Goal: Task Accomplishment & Management: Manage account settings

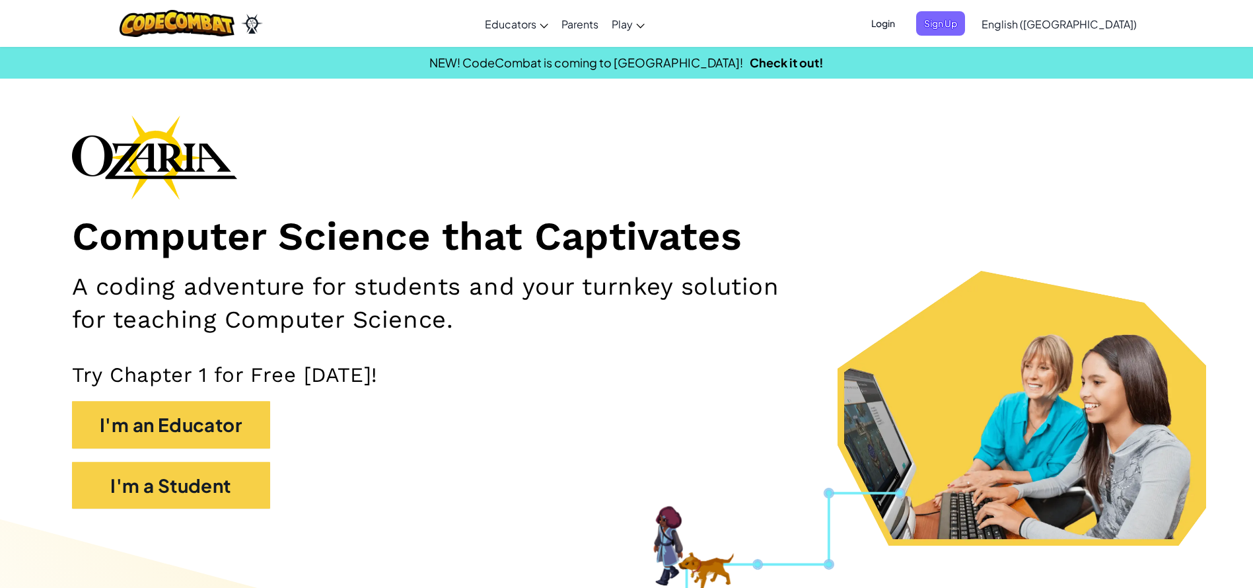
click at [903, 24] on span "Login" at bounding box center [883, 23] width 40 height 24
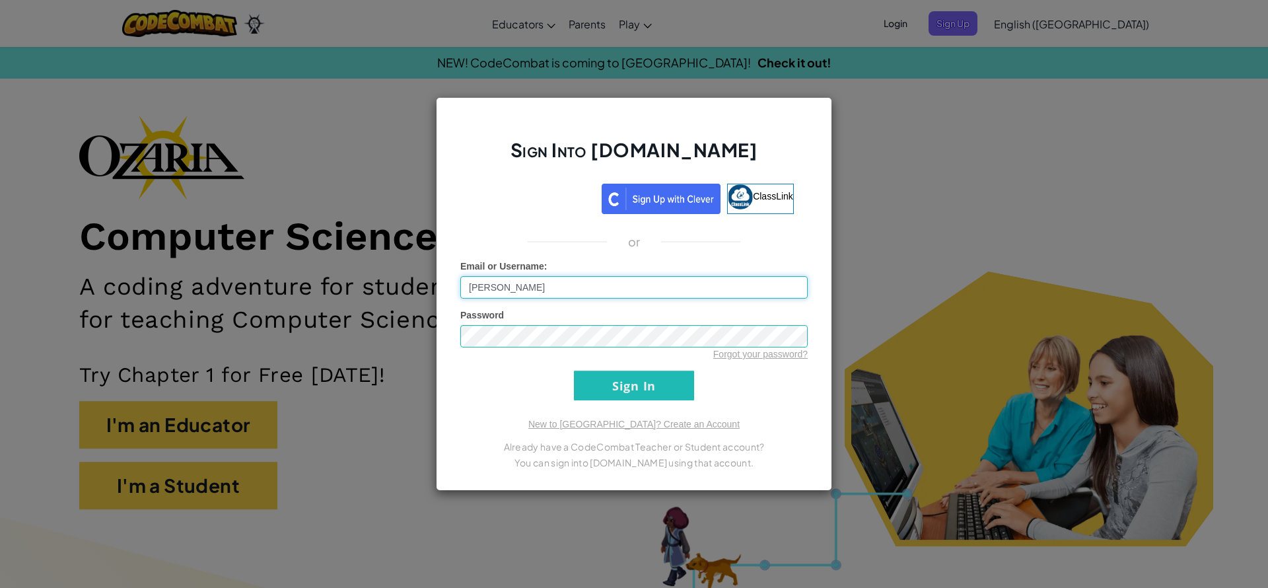
type input "Annabel2016"
click at [595, 373] on input "Sign In" at bounding box center [634, 386] width 120 height 30
click at [596, 373] on input "Sign In" at bounding box center [634, 386] width 120 height 30
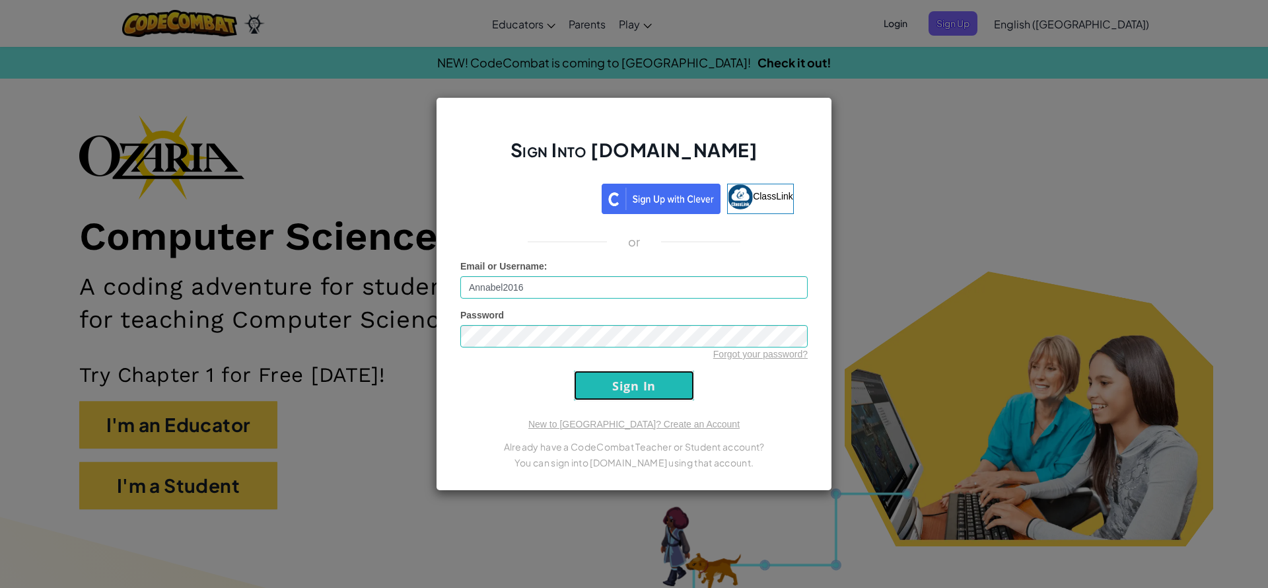
click at [596, 373] on input "Sign In" at bounding box center [634, 386] width 120 height 30
